Goal: Transaction & Acquisition: Book appointment/travel/reservation

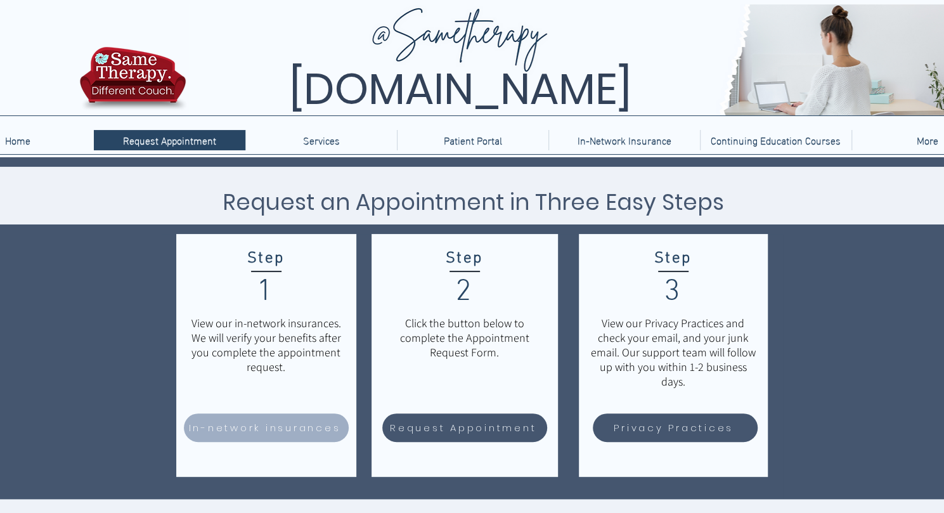
click at [289, 426] on span "In-network insurances" at bounding box center [265, 427] width 152 height 15
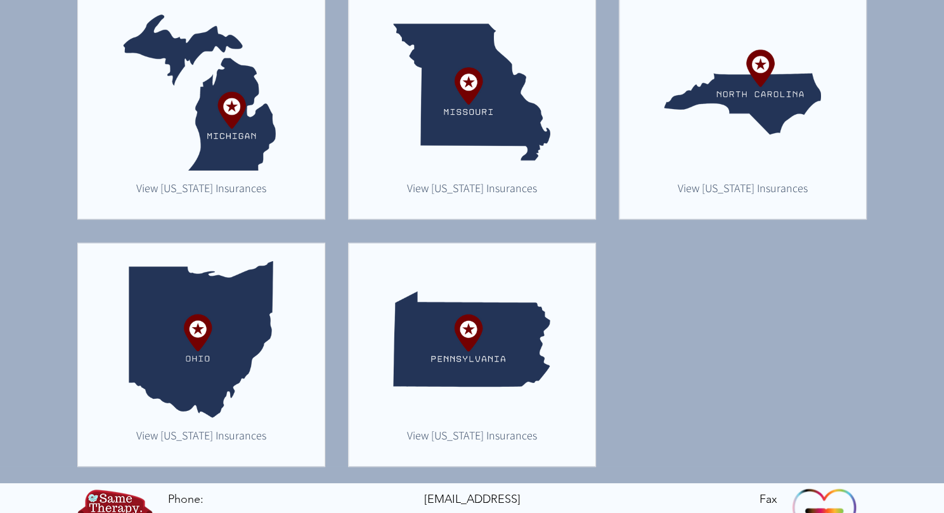
scroll to position [885, 0]
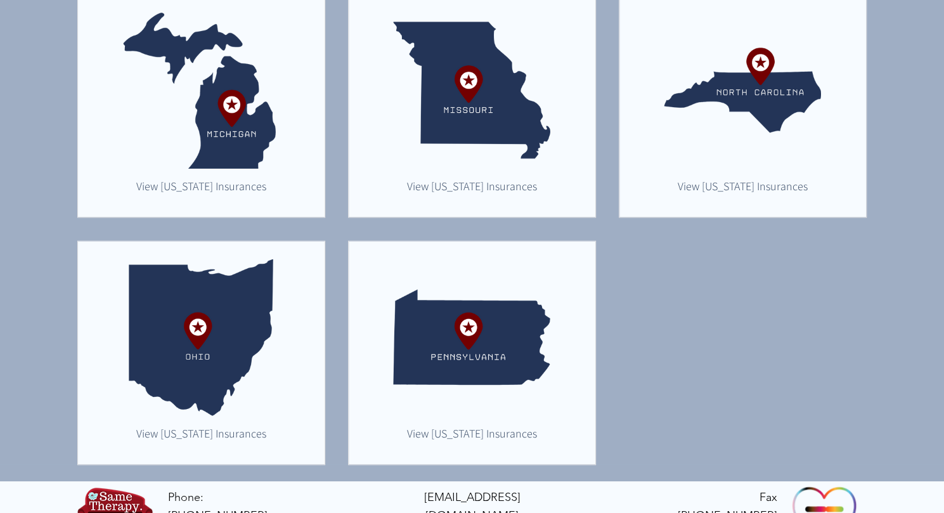
click at [203, 112] on img "main content" at bounding box center [200, 89] width 157 height 157
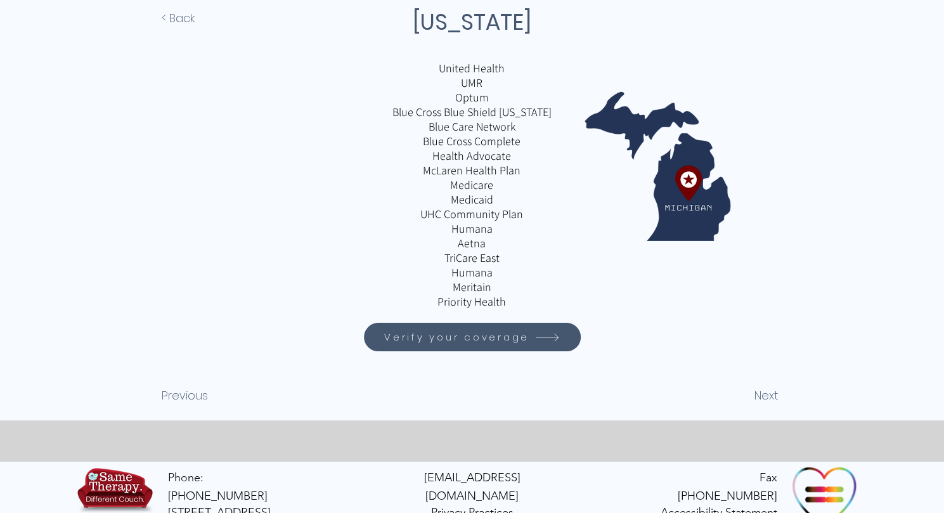
scroll to position [181, 0]
click at [534, 350] on icon "Verify your coverage" at bounding box center [547, 336] width 27 height 27
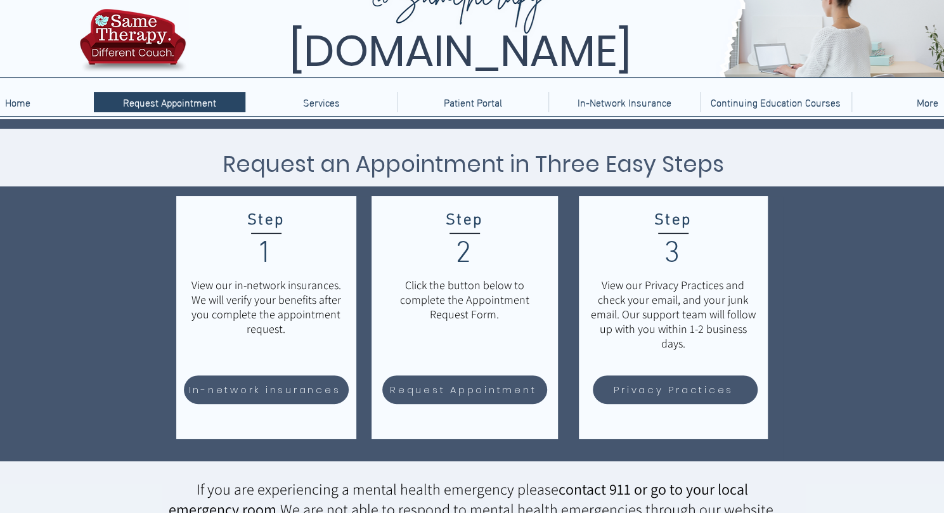
scroll to position [42, 0]
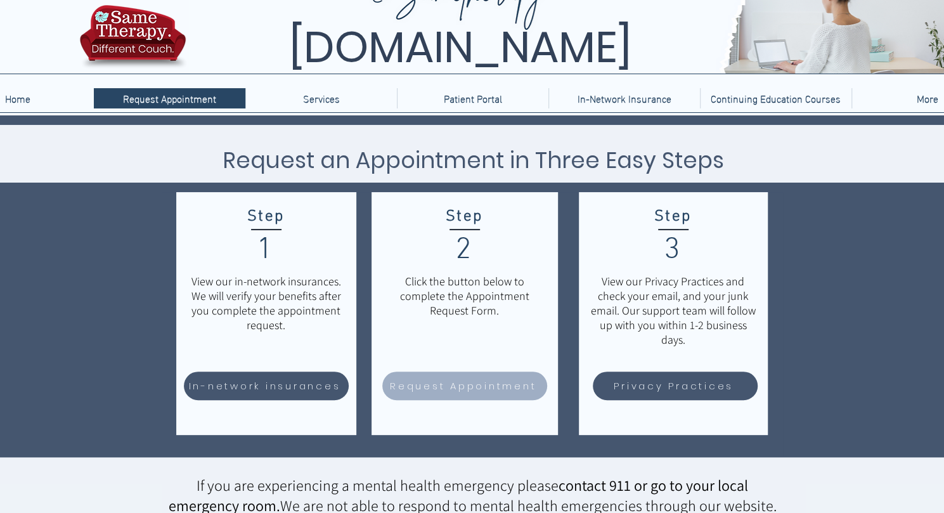
click at [458, 392] on span "Request Appointment" at bounding box center [463, 385] width 146 height 15
